Goal: Navigation & Orientation: Find specific page/section

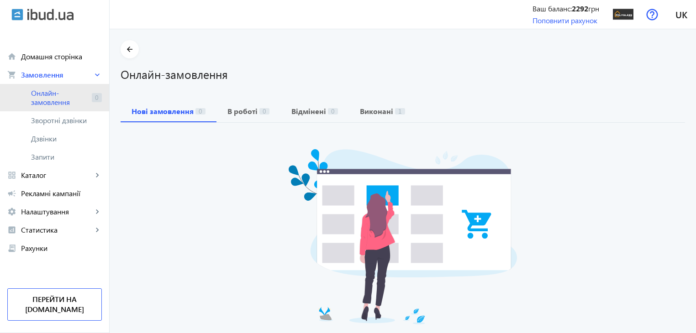
click at [37, 91] on span "Онлайн-замовлення" at bounding box center [59, 98] width 57 height 18
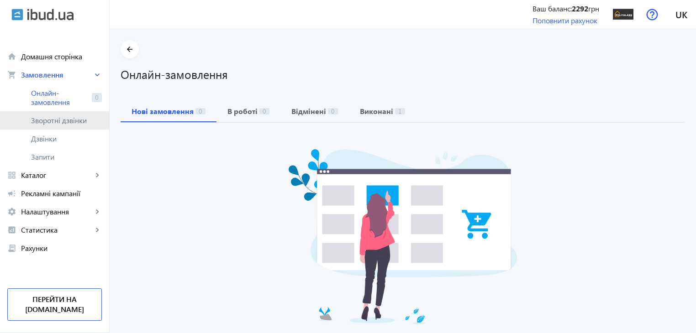
click at [49, 124] on span "Зворотні дзвінки" at bounding box center [61, 120] width 61 height 9
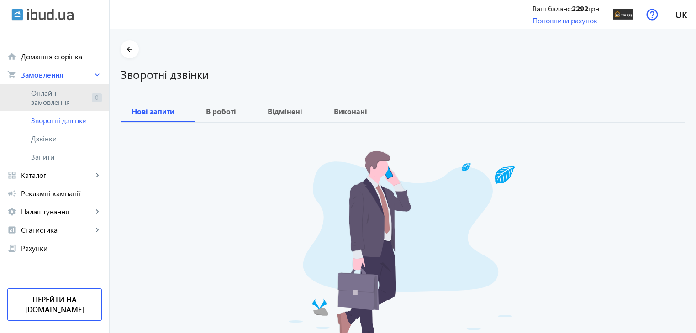
click at [45, 99] on span "Онлайн-замовлення" at bounding box center [59, 98] width 57 height 18
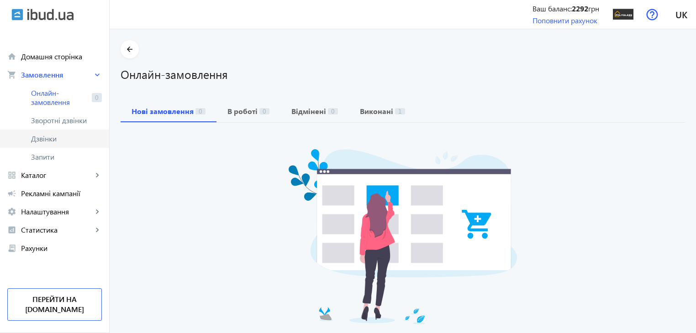
click at [46, 136] on span "Дзвінки" at bounding box center [66, 138] width 71 height 9
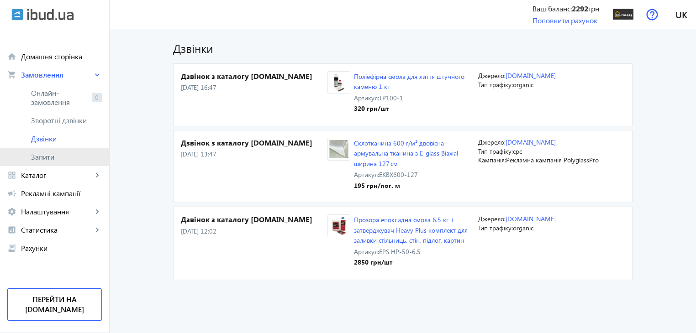
click at [42, 155] on span "Запити" at bounding box center [66, 157] width 71 height 9
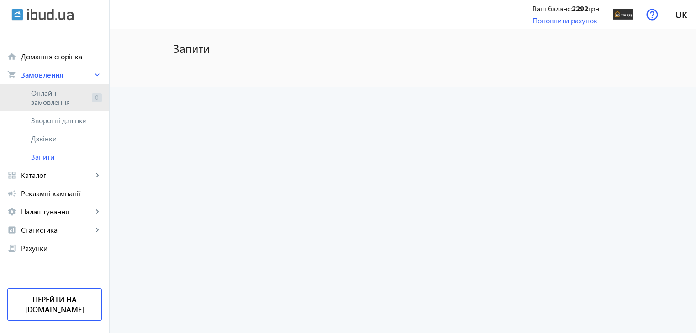
click at [44, 105] on span "Онлайн-замовлення" at bounding box center [59, 98] width 57 height 18
